Goal: Check status: Check status

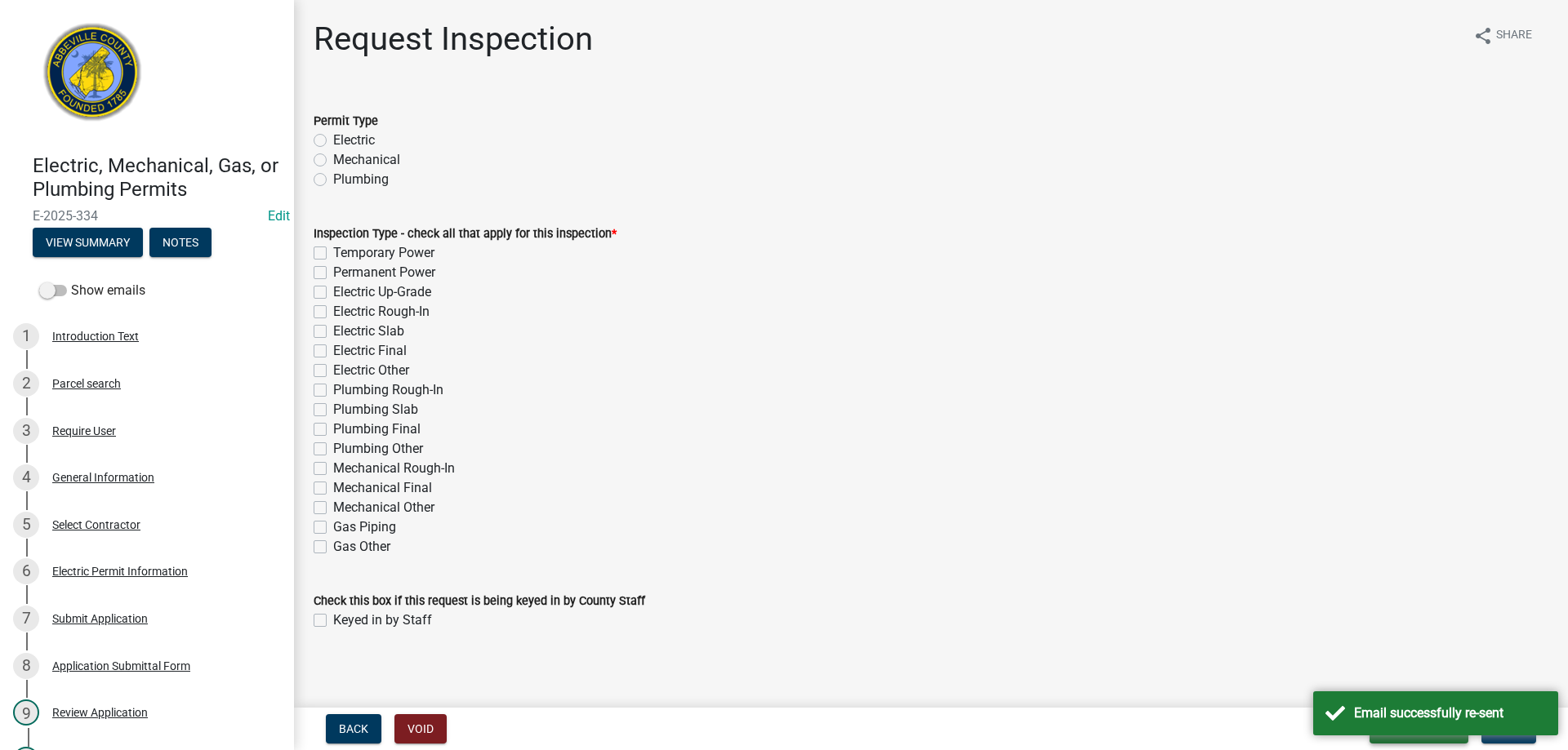
click at [1397, 736] on button "Save & Exit" at bounding box center [1418, 729] width 99 height 29
click at [1376, 734] on div "Email successfully re-sent" at bounding box center [1435, 713] width 245 height 44
click at [1376, 733] on button "Save & Exit" at bounding box center [1418, 729] width 99 height 29
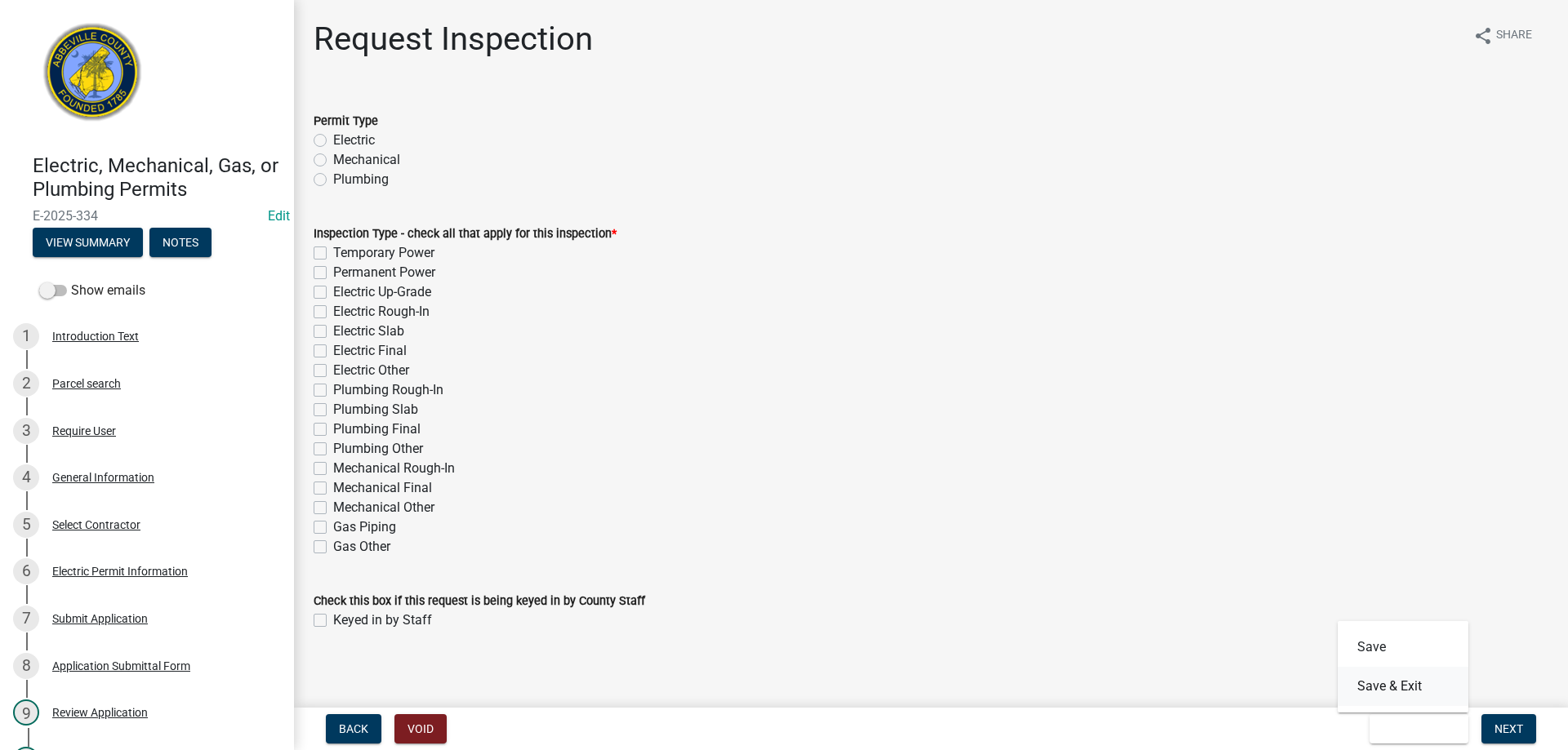
click at [1376, 687] on button "Save & Exit" at bounding box center [1403, 687] width 131 height 40
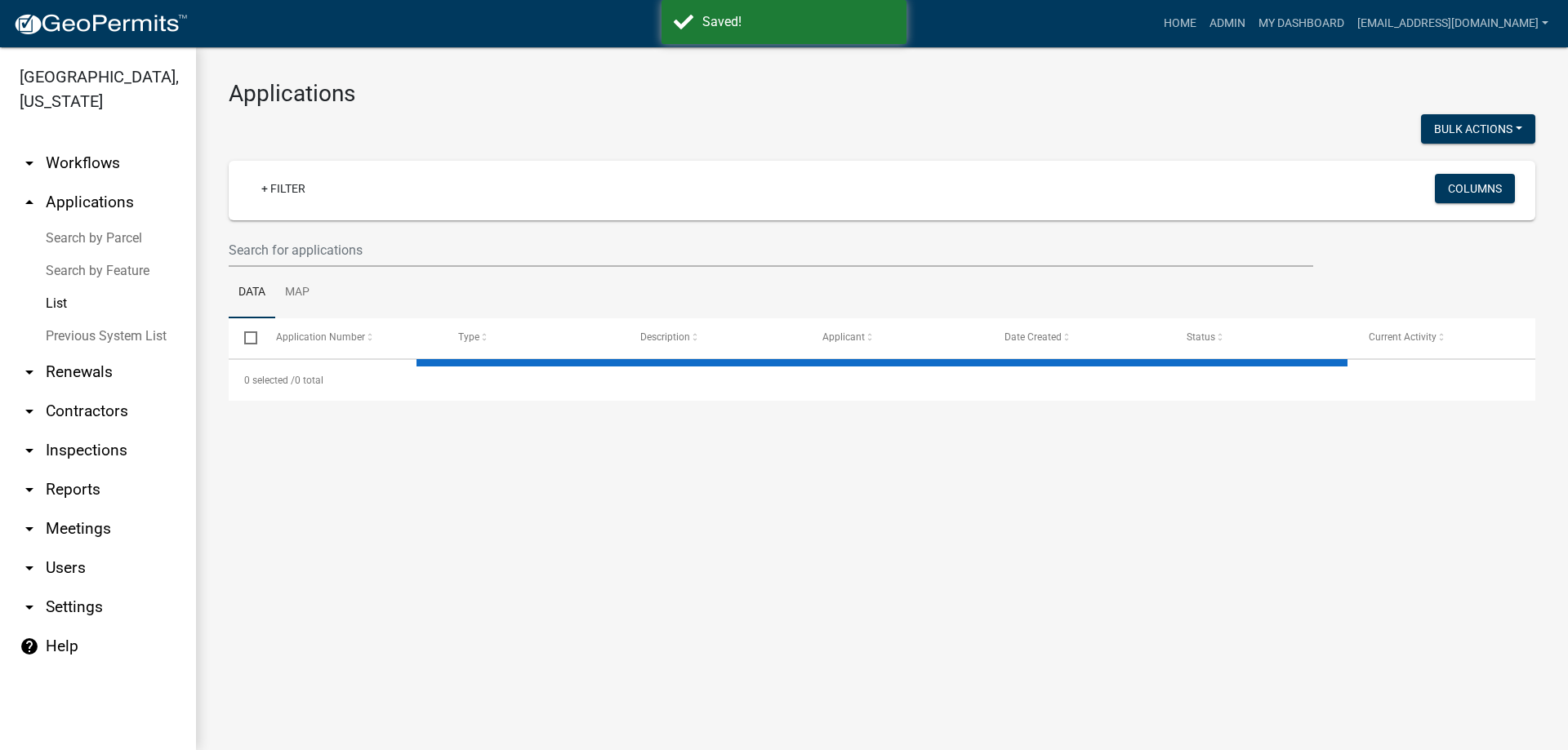
select select "3: 100"
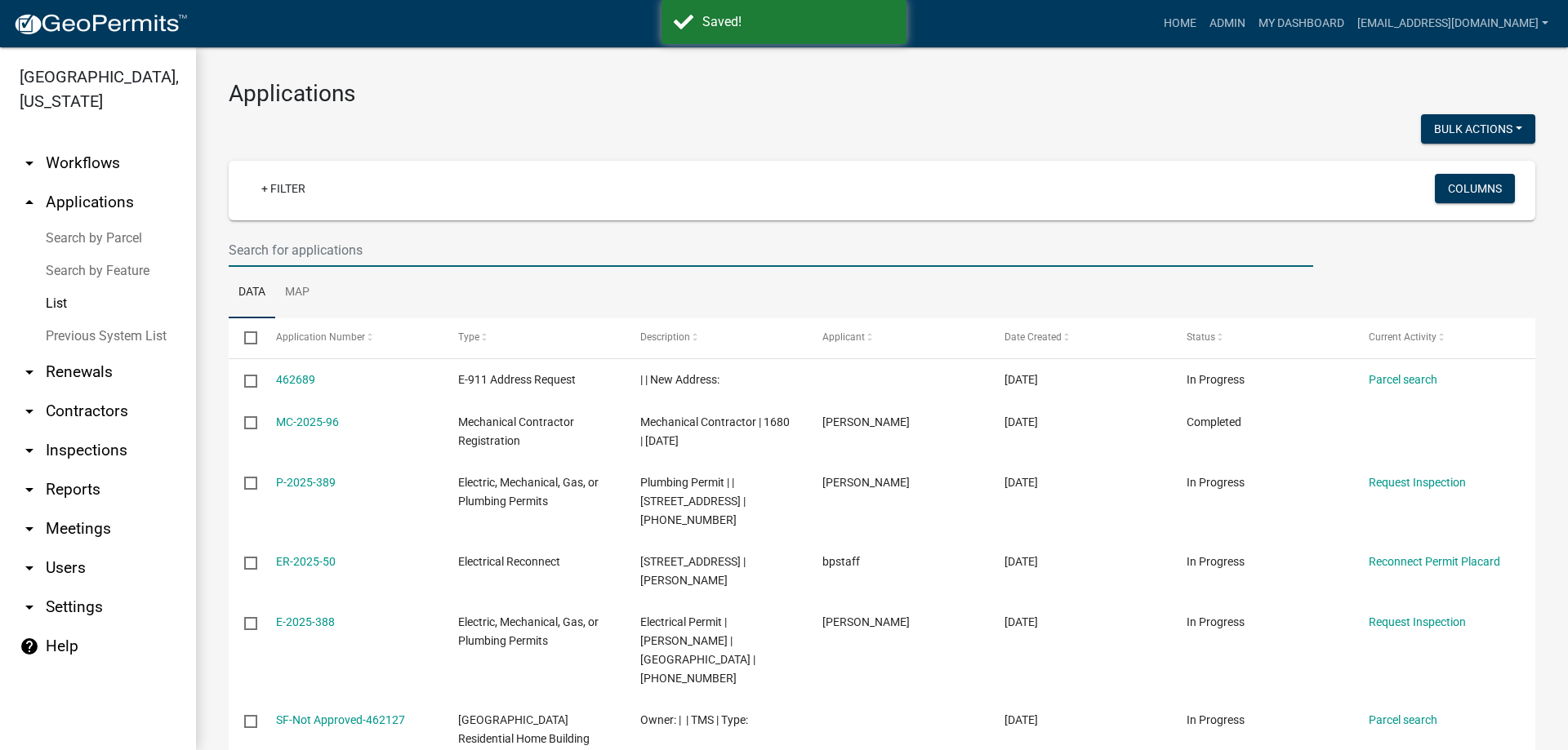
click at [270, 251] on input "text" at bounding box center [771, 250] width 1085 height 33
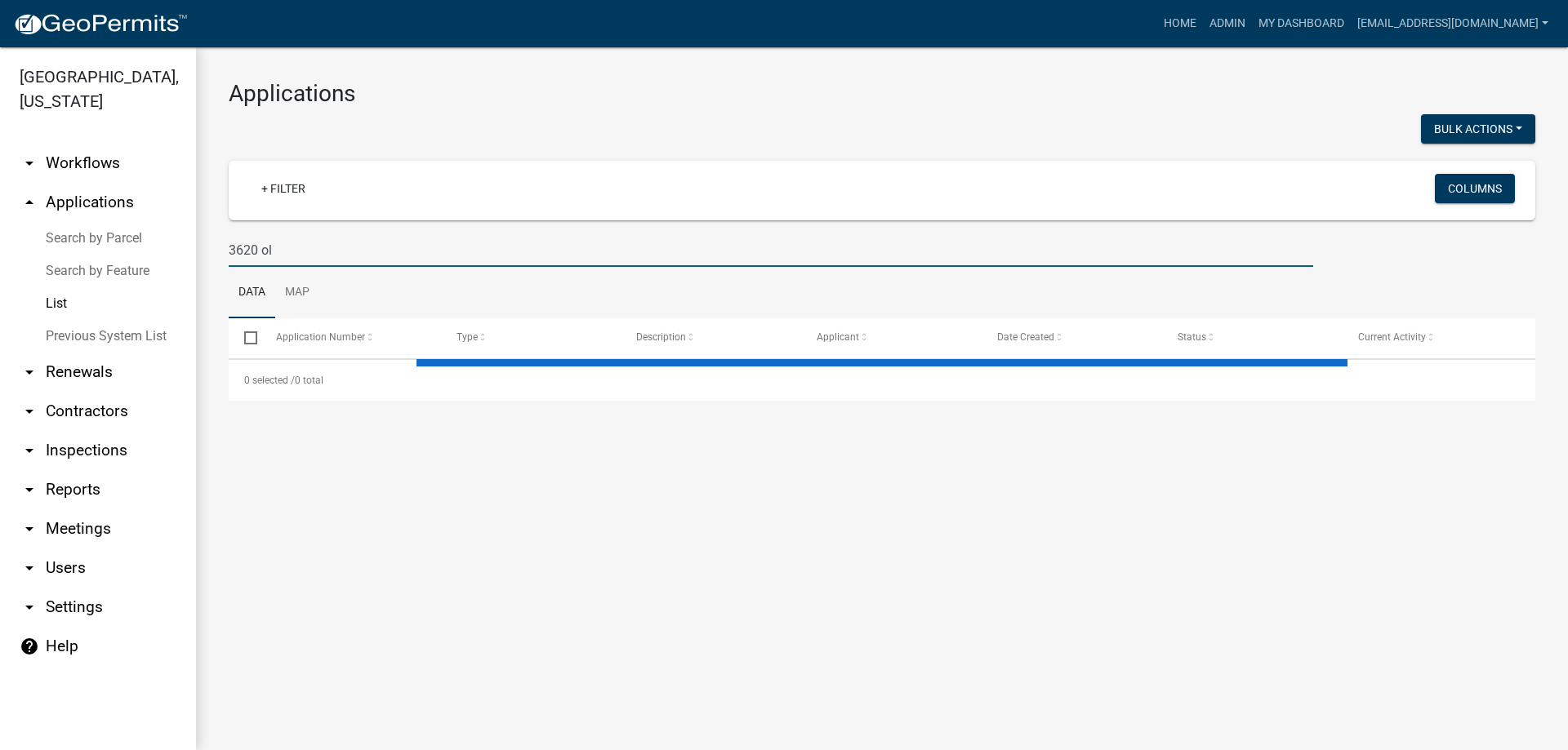
drag, startPoint x: 238, startPoint y: 260, endPoint x: 249, endPoint y: 259, distance: 11.0
click at [249, 259] on input "3620 ol" at bounding box center [771, 250] width 1085 height 33
click at [250, 253] on input "3620 ol" at bounding box center [771, 250] width 1085 height 33
click at [244, 250] on input "3620 ol" at bounding box center [771, 250] width 1085 height 33
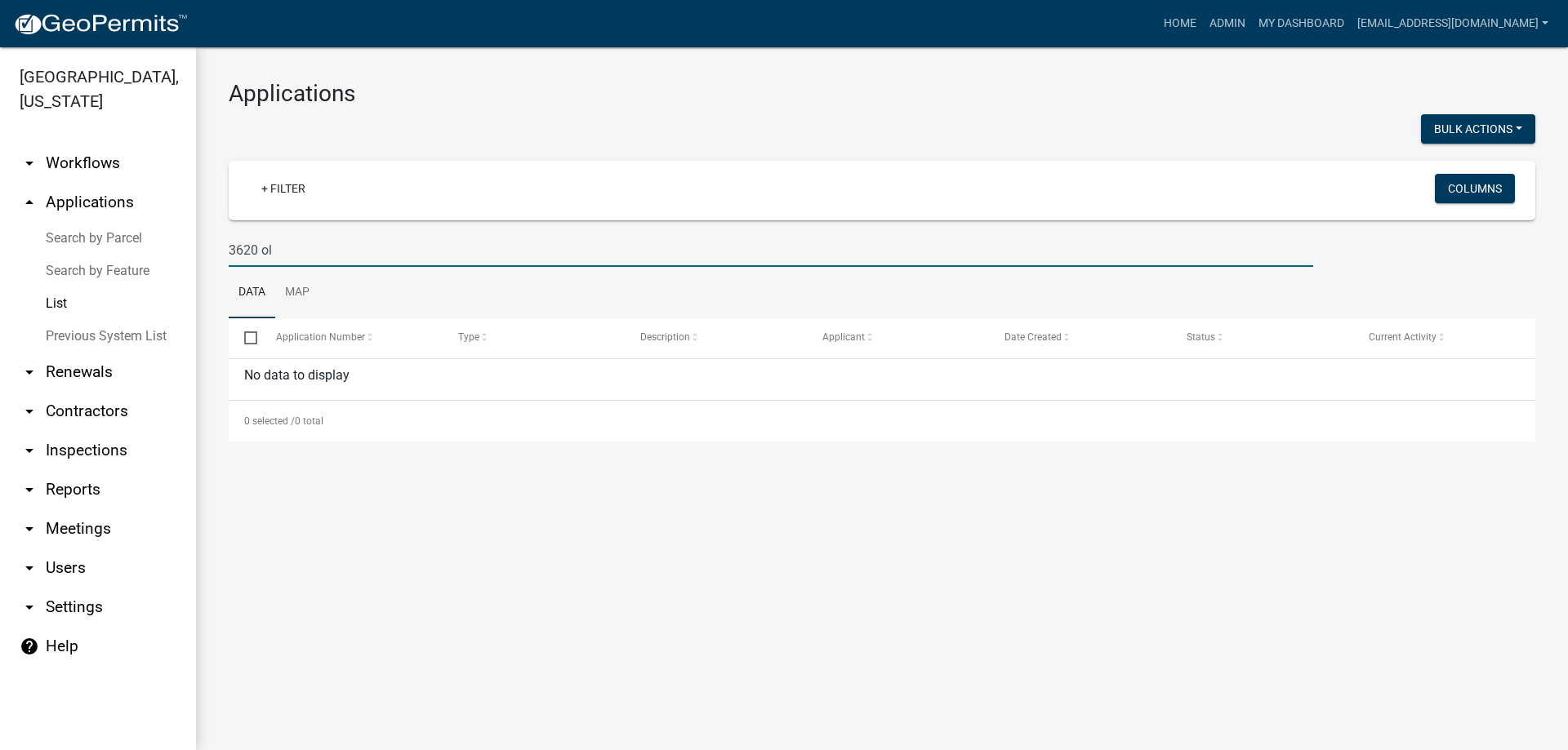
click at [248, 251] on input "3620 ol" at bounding box center [771, 250] width 1085 height 33
type input "360 ol"
